Goal: Task Accomplishment & Management: Use online tool/utility

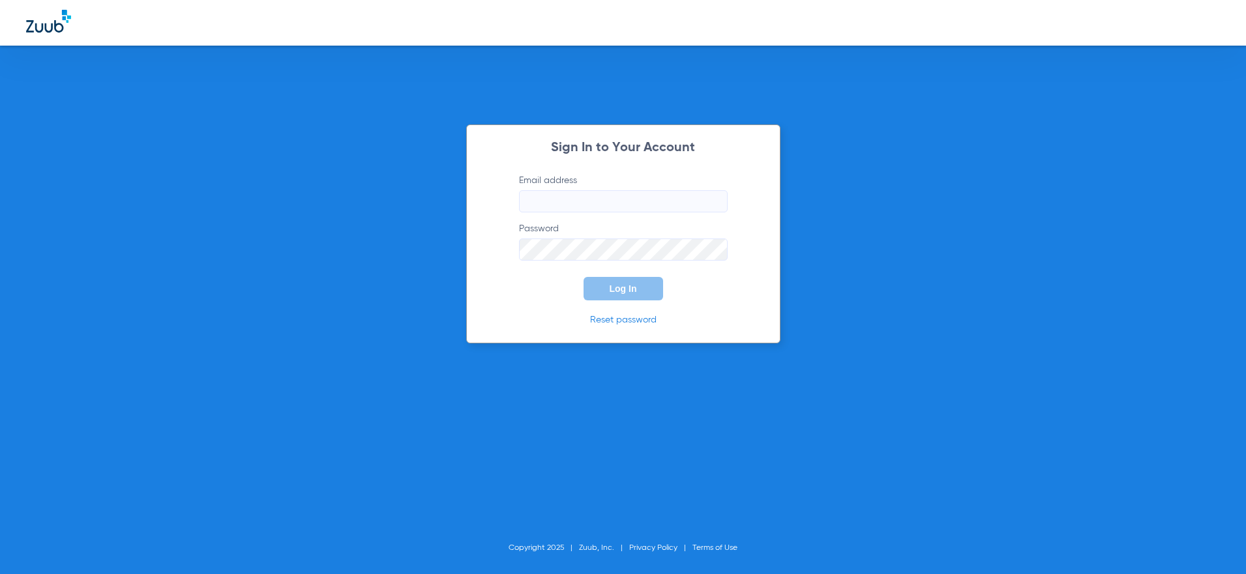
type input "[PERSON_NAME][EMAIL_ADDRESS][PERSON_NAME][DOMAIN_NAME]"
click at [630, 289] on span "Log In" at bounding box center [622, 289] width 27 height 10
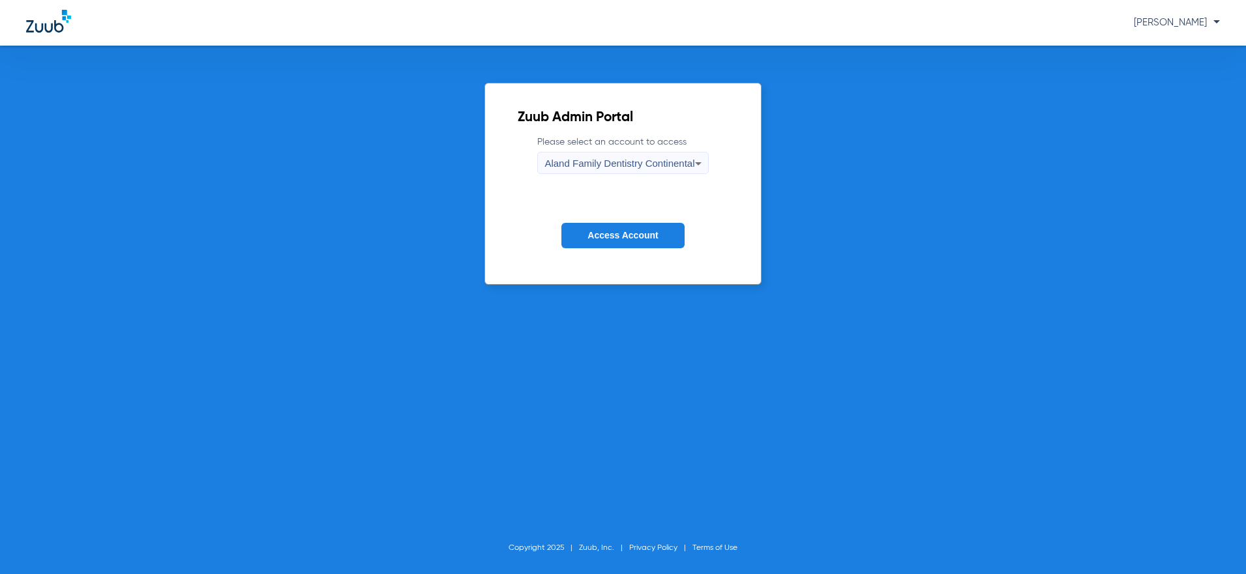
click at [626, 157] on div "Aland Family Dentistry Continental" at bounding box center [619, 164] width 150 height 22
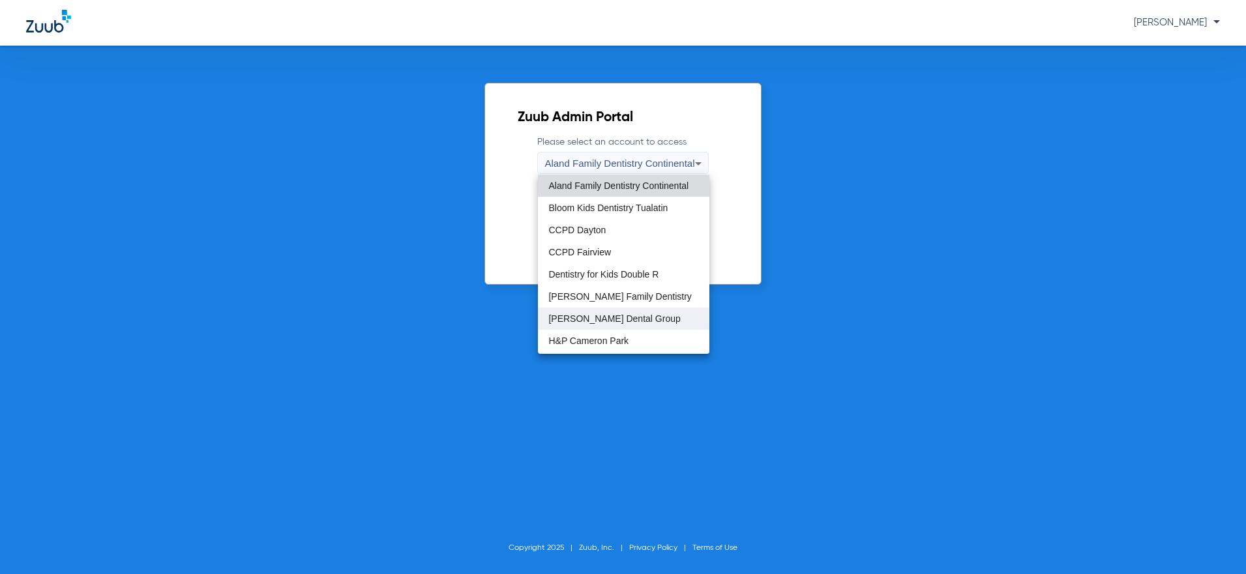
click at [615, 314] on span "Gresham Dental Group" at bounding box center [614, 318] width 132 height 9
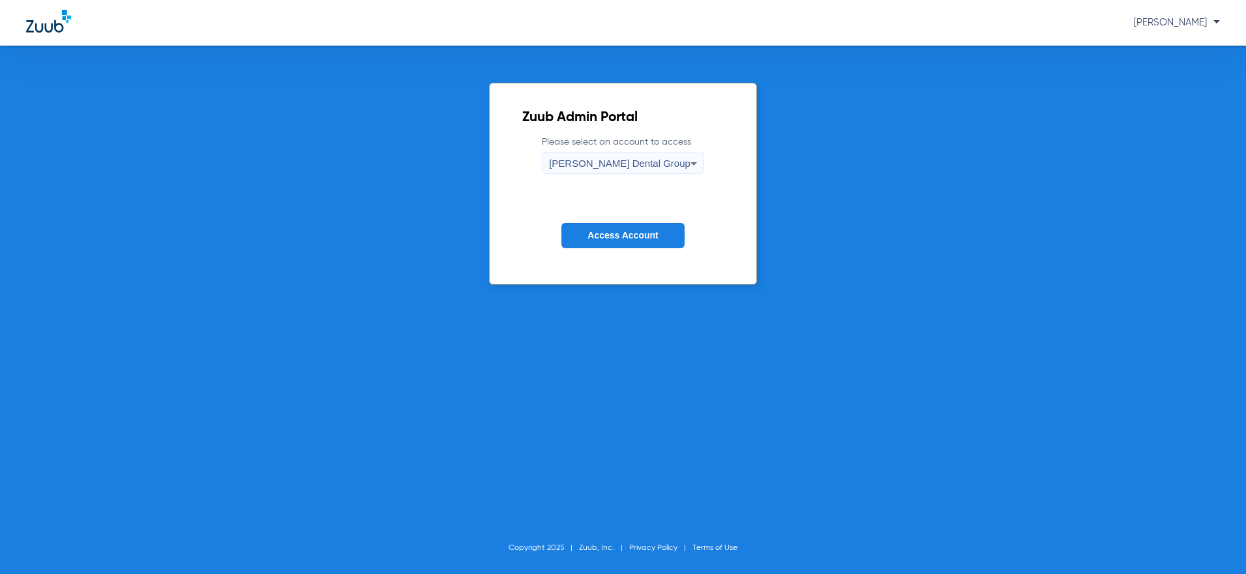
click at [630, 241] on button "Access Account" at bounding box center [622, 235] width 123 height 25
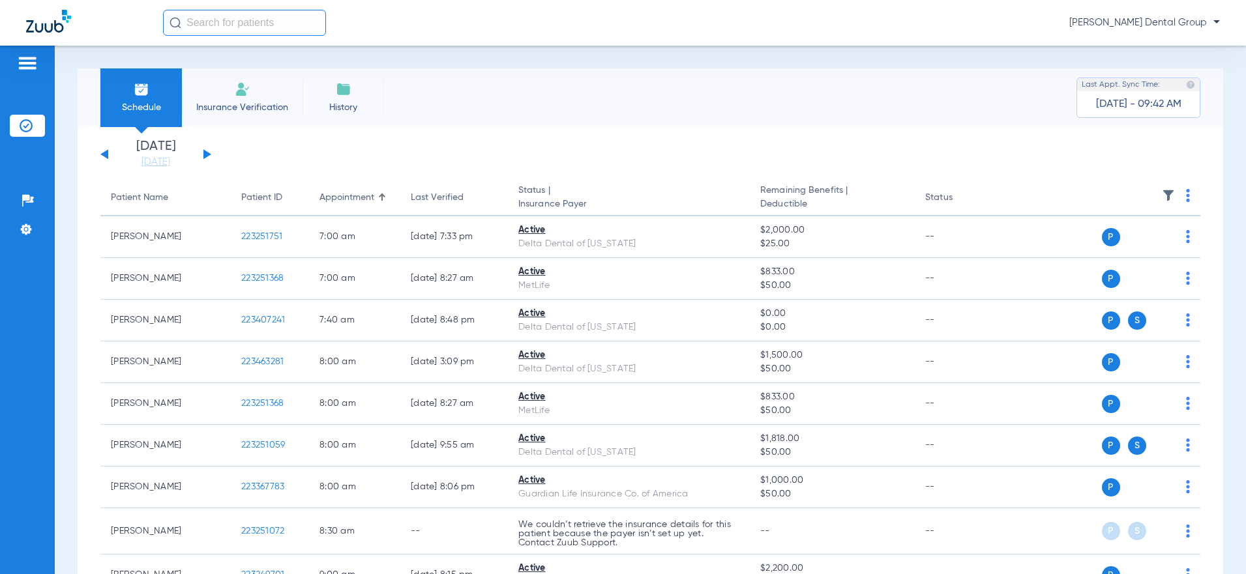
click at [209, 154] on button at bounding box center [207, 154] width 8 height 10
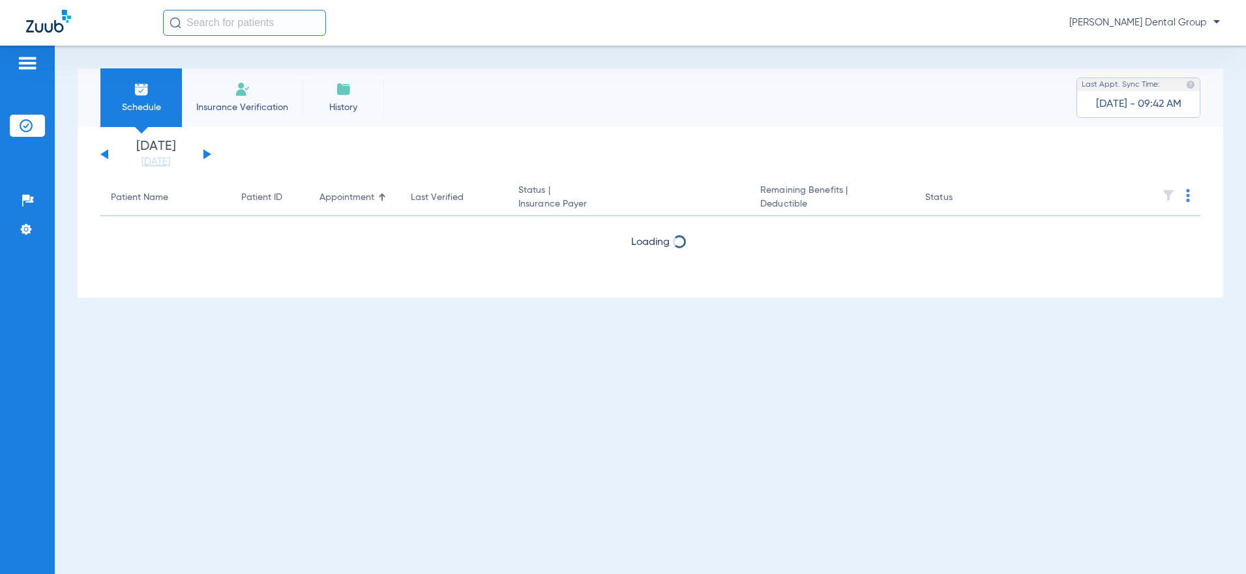
click at [209, 154] on button at bounding box center [207, 154] width 8 height 10
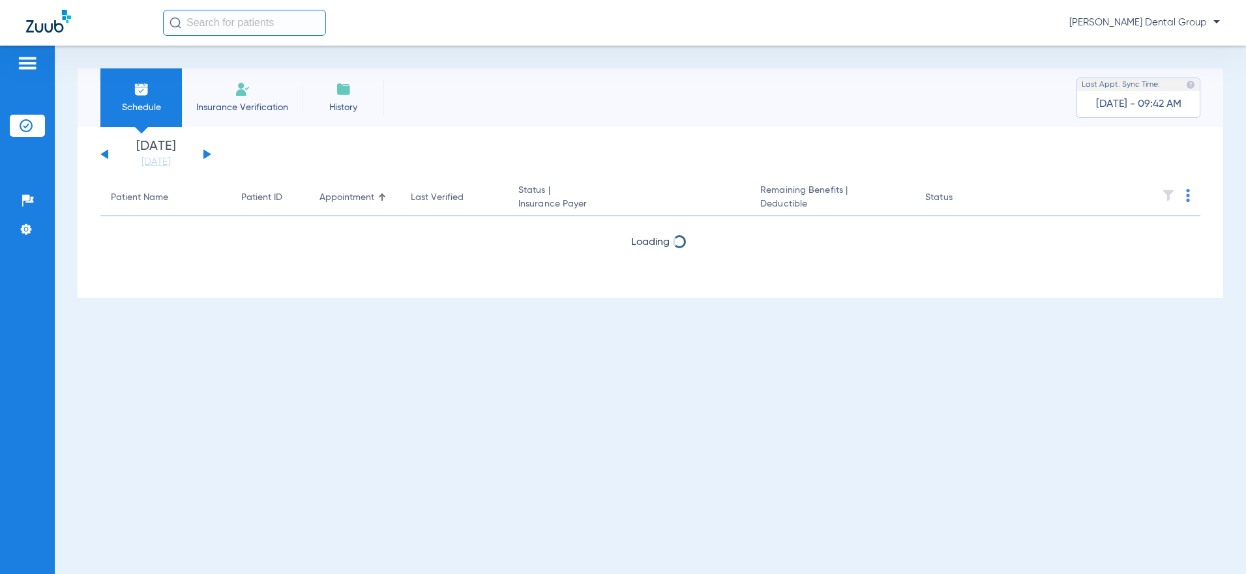
click at [209, 154] on button at bounding box center [207, 154] width 8 height 10
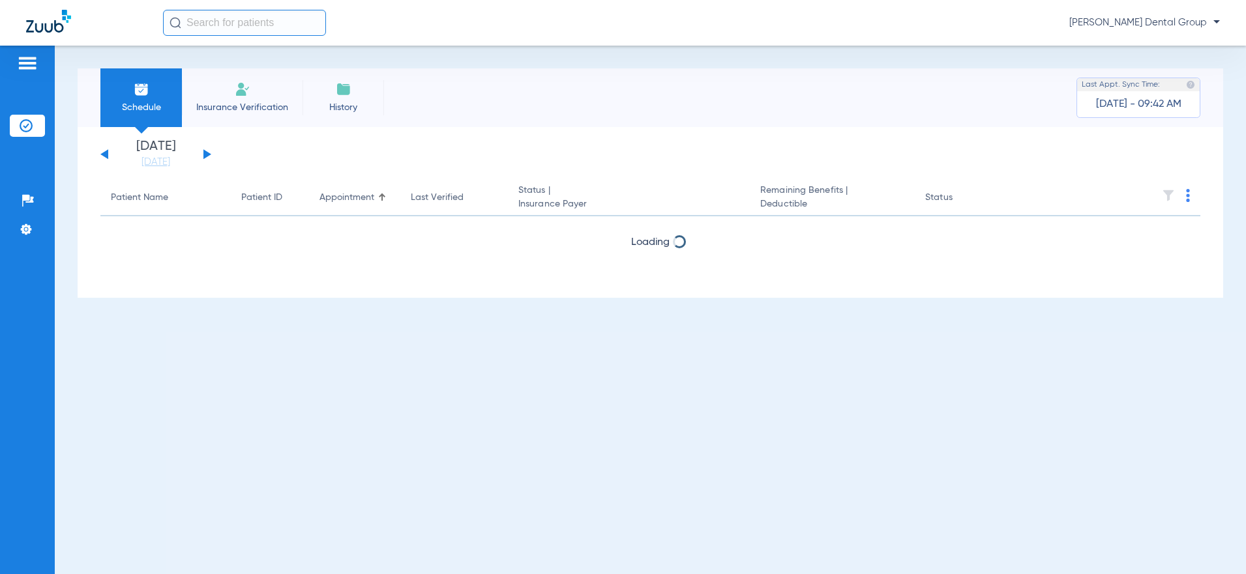
click at [209, 154] on button at bounding box center [207, 154] width 8 height 10
click at [209, 153] on button at bounding box center [207, 154] width 8 height 10
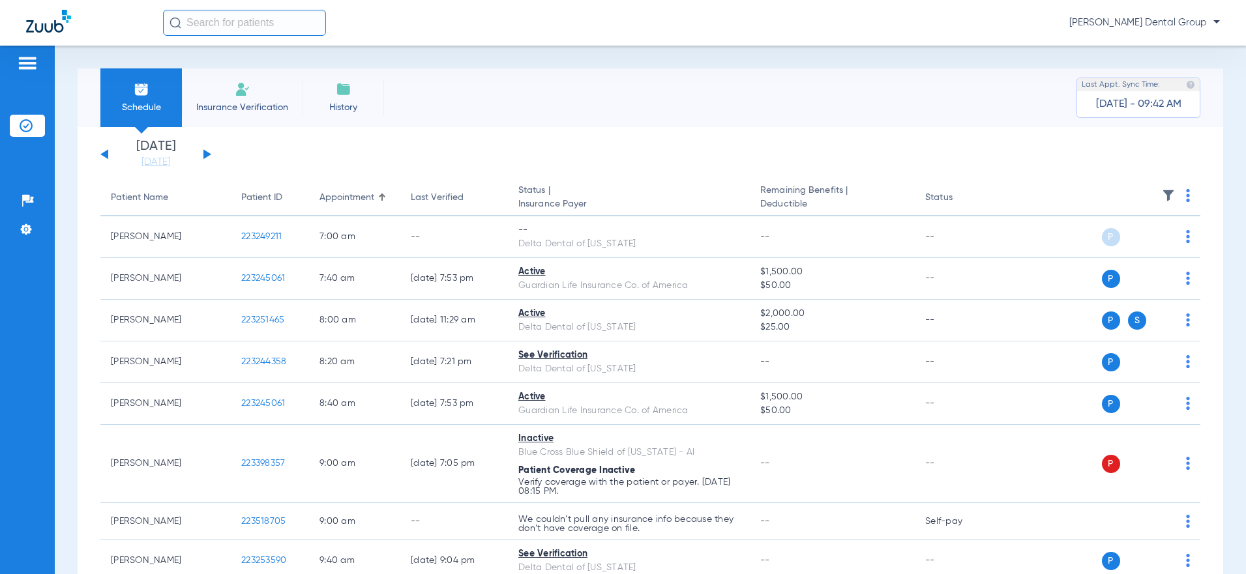
click at [106, 159] on div "Monday 06-16-2025 Tuesday 06-17-2025 Wednesday 06-18-2025 Thursday 06-19-2025 F…" at bounding box center [155, 154] width 111 height 29
click at [104, 156] on button at bounding box center [104, 154] width 8 height 10
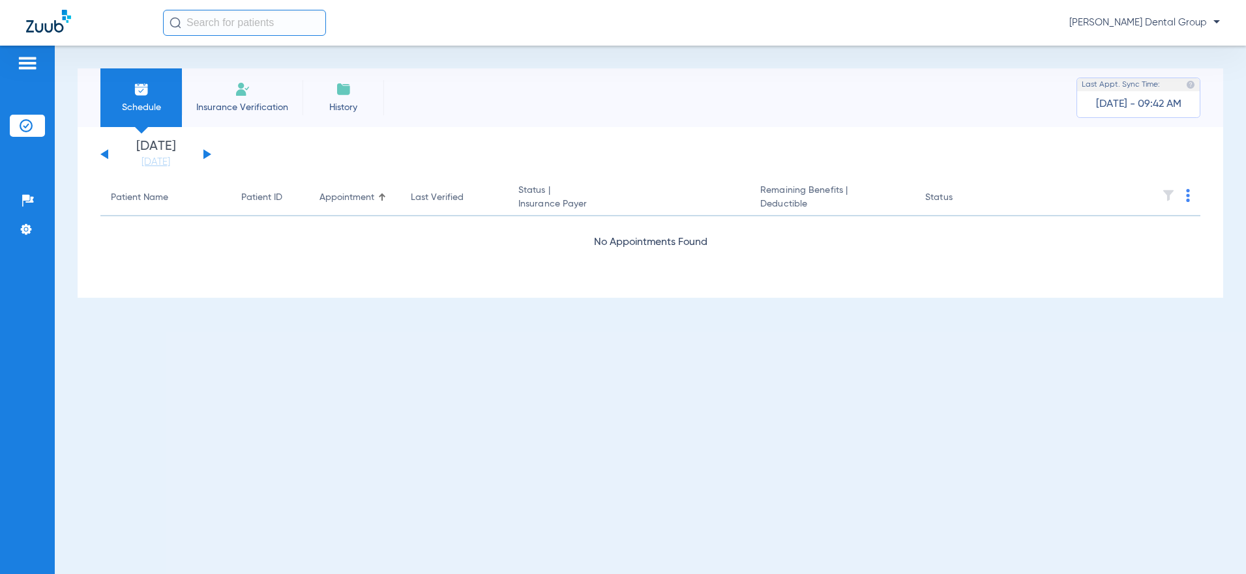
click at [1205, 27] on span "Molly Wirth - Gresham Dental Group" at bounding box center [1144, 22] width 151 height 13
click at [287, 162] on div at bounding box center [623, 287] width 1246 height 574
click at [206, 152] on button at bounding box center [207, 154] width 8 height 10
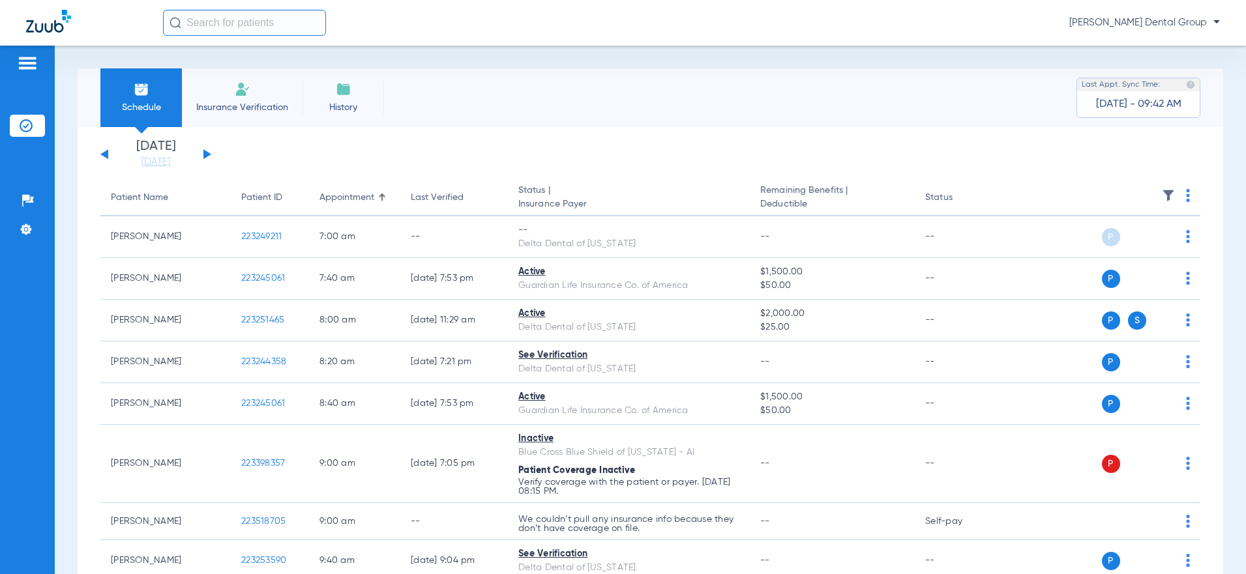
click at [1175, 194] on th at bounding box center [1102, 198] width 198 height 37
click at [1180, 197] on th at bounding box center [1102, 198] width 198 height 37
click at [1175, 196] on th at bounding box center [1102, 198] width 198 height 37
click at [1186, 199] on img at bounding box center [1188, 195] width 4 height 13
click at [1145, 248] on span "Verify All" at bounding box center [1127, 246] width 81 height 9
